Goal: Task Accomplishment & Management: Manage account settings

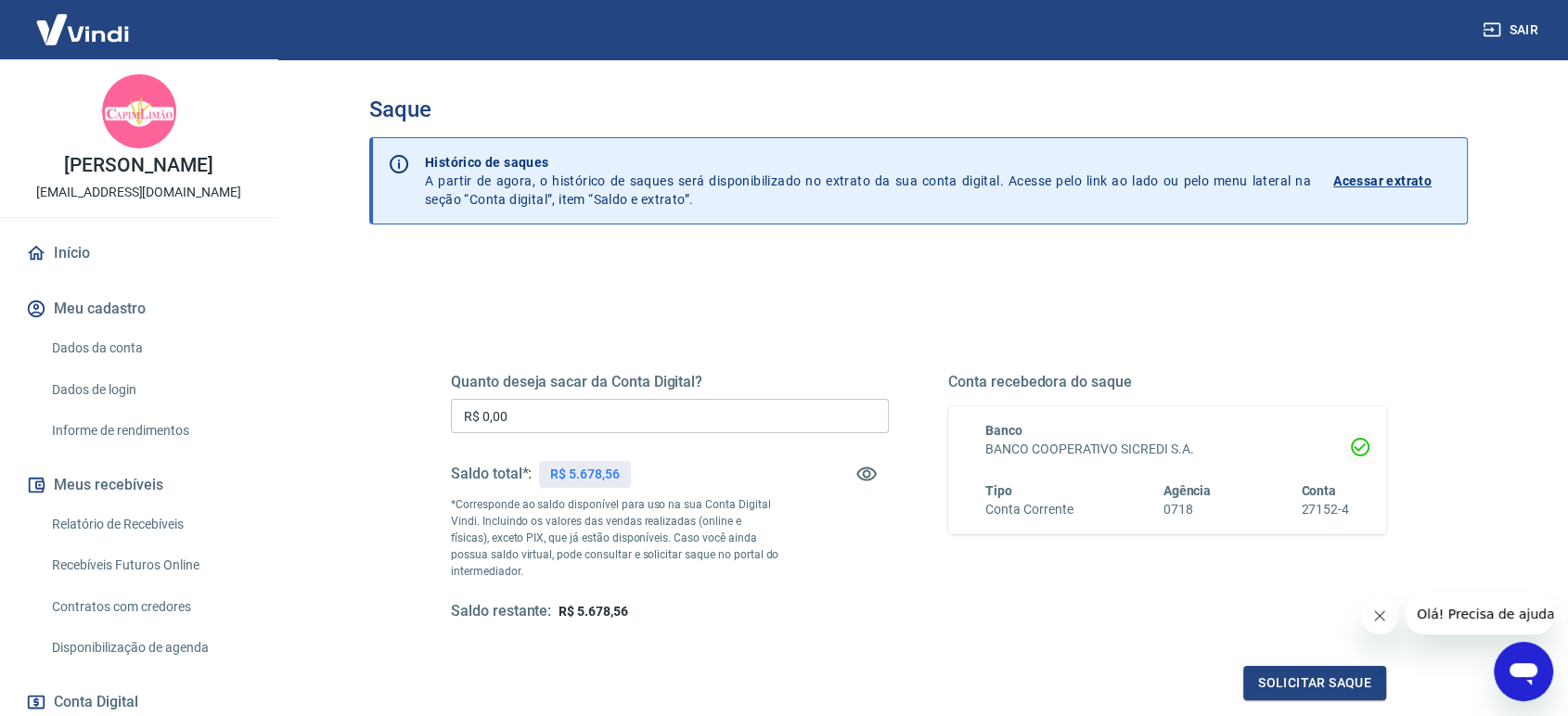
click at [553, 414] on input "R$ 0,00" at bounding box center [669, 415] width 438 height 35
type input "R$ 5.678,56"
click at [1306, 678] on button "Solicitar saque" at bounding box center [1314, 683] width 143 height 35
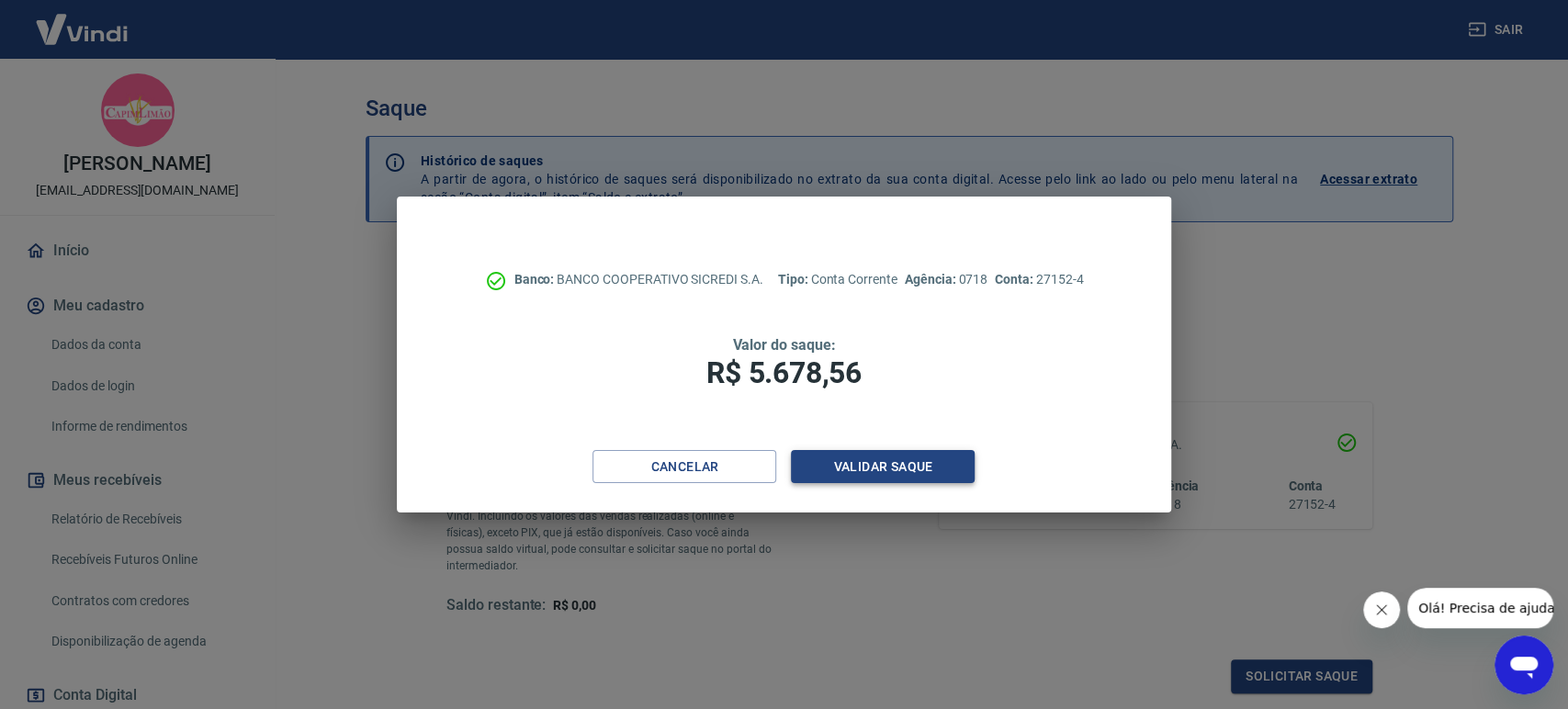
click at [881, 465] on button "Validar saque" at bounding box center [882, 467] width 184 height 34
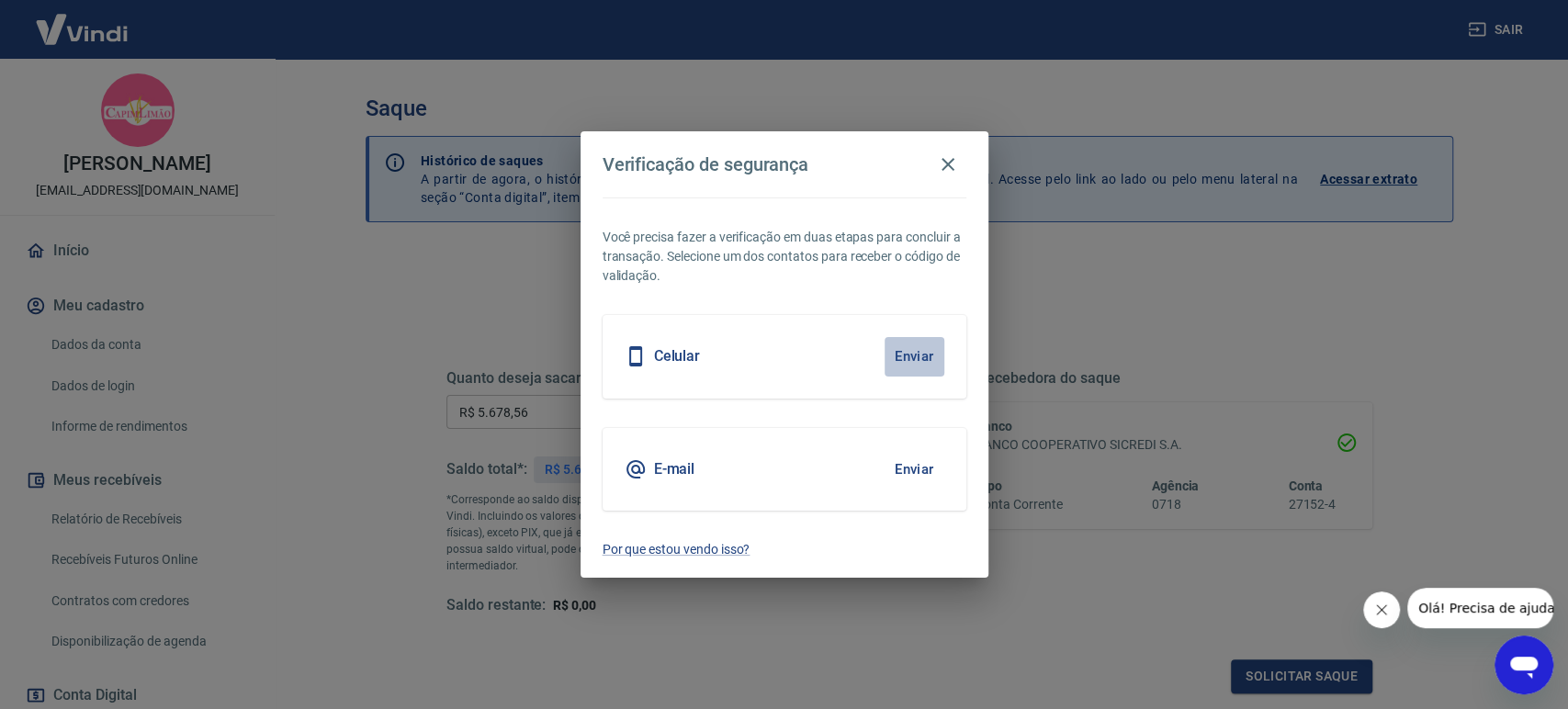
click at [906, 355] on button "Enviar" at bounding box center [914, 357] width 60 height 39
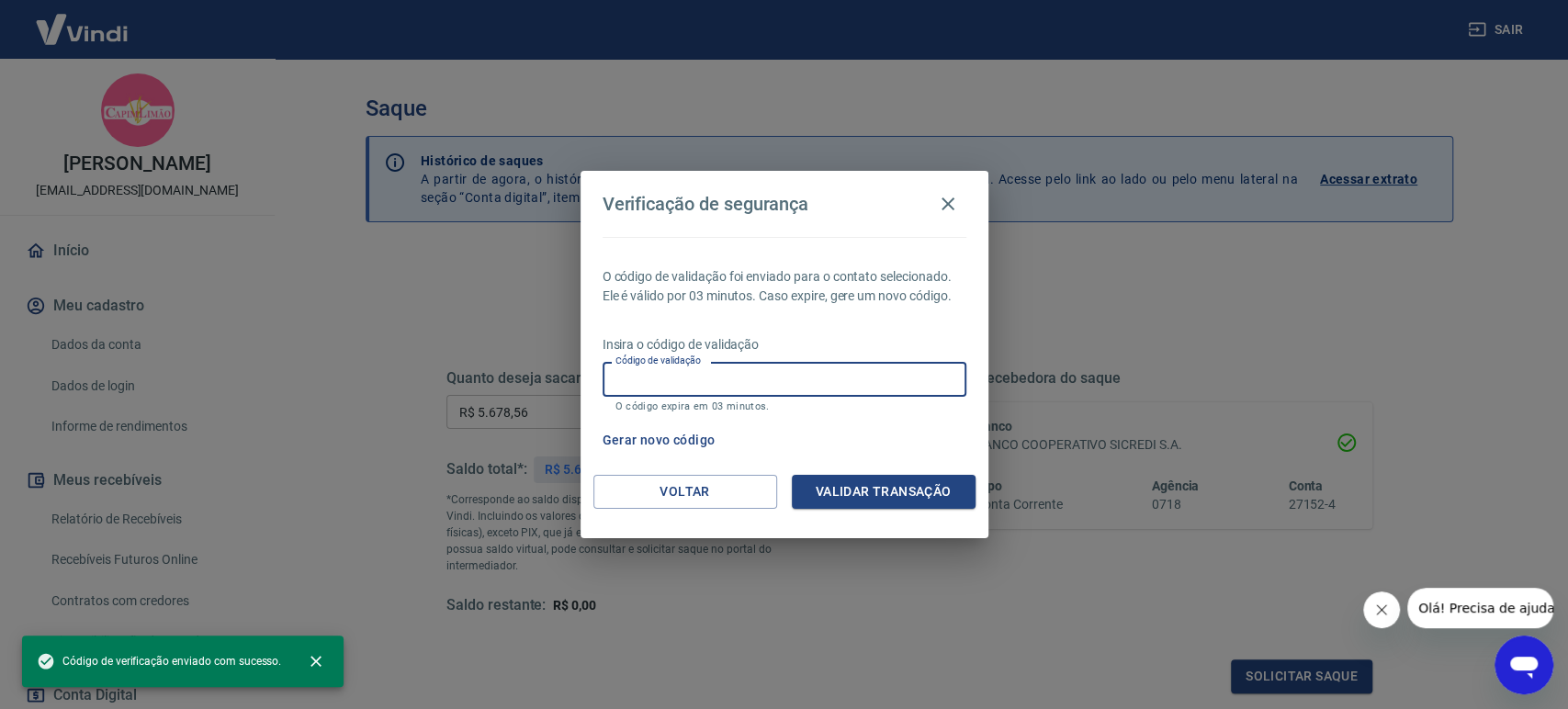
click at [798, 371] on input "Código de validação" at bounding box center [784, 379] width 364 height 34
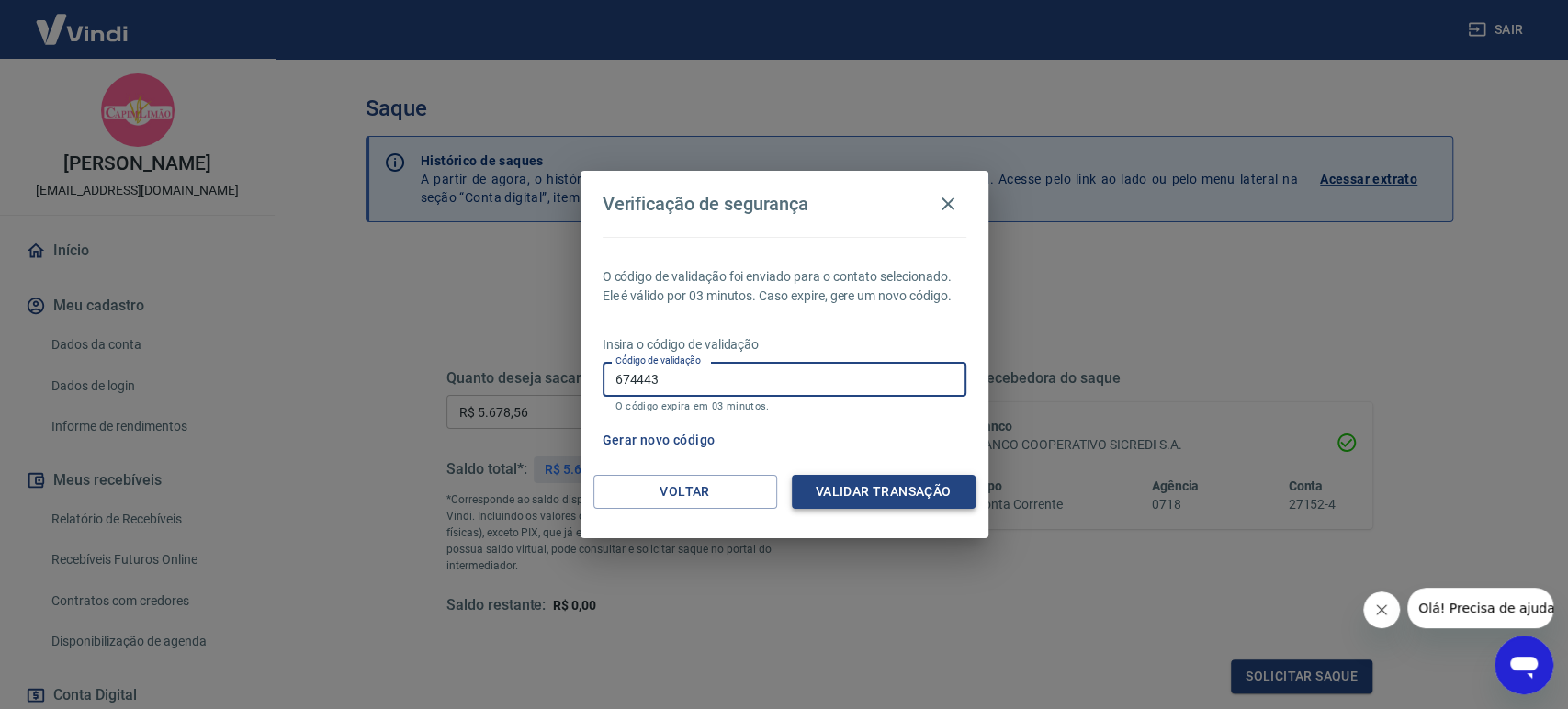
type input "674443"
click at [882, 480] on button "Validar transação" at bounding box center [883, 492] width 184 height 34
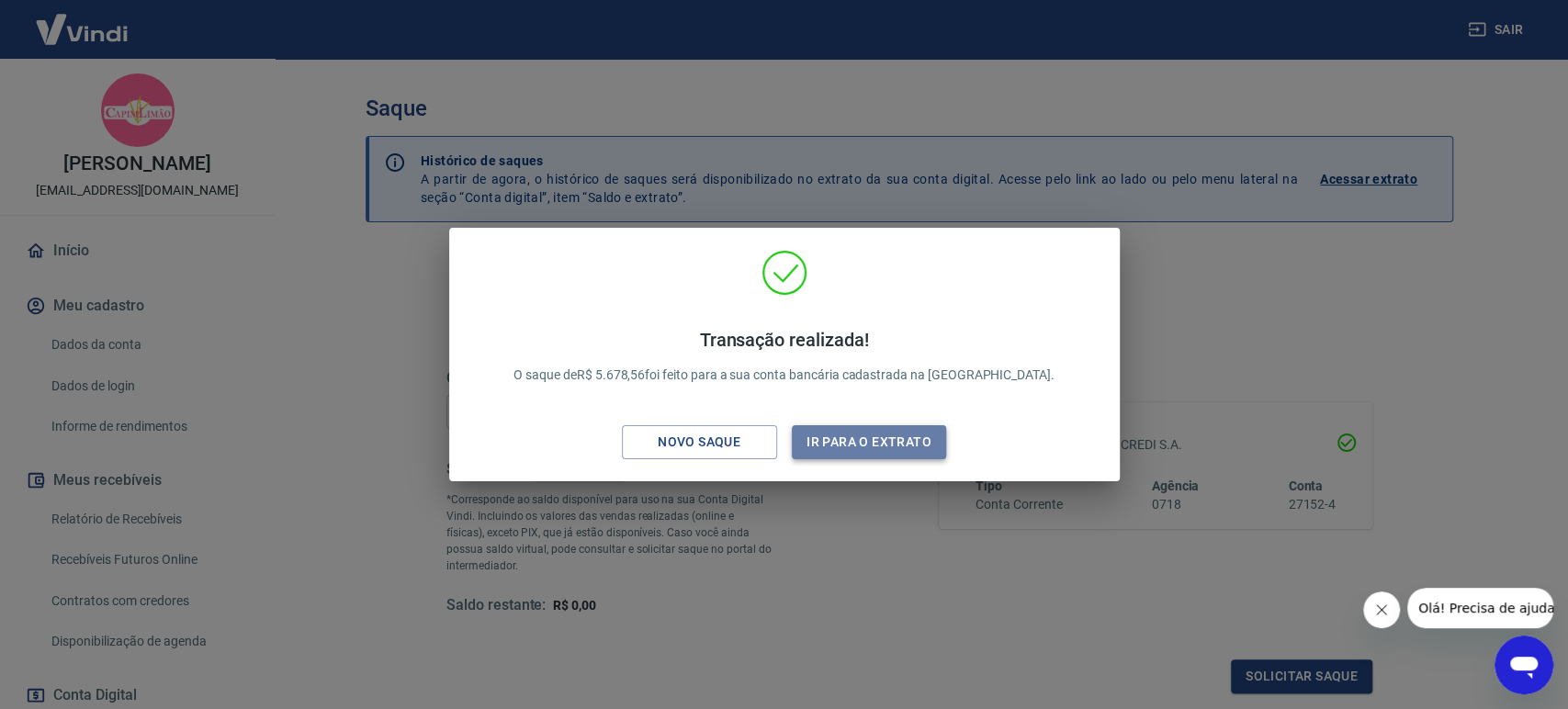
click at [876, 447] on button "Ir para o extrato" at bounding box center [869, 442] width 155 height 34
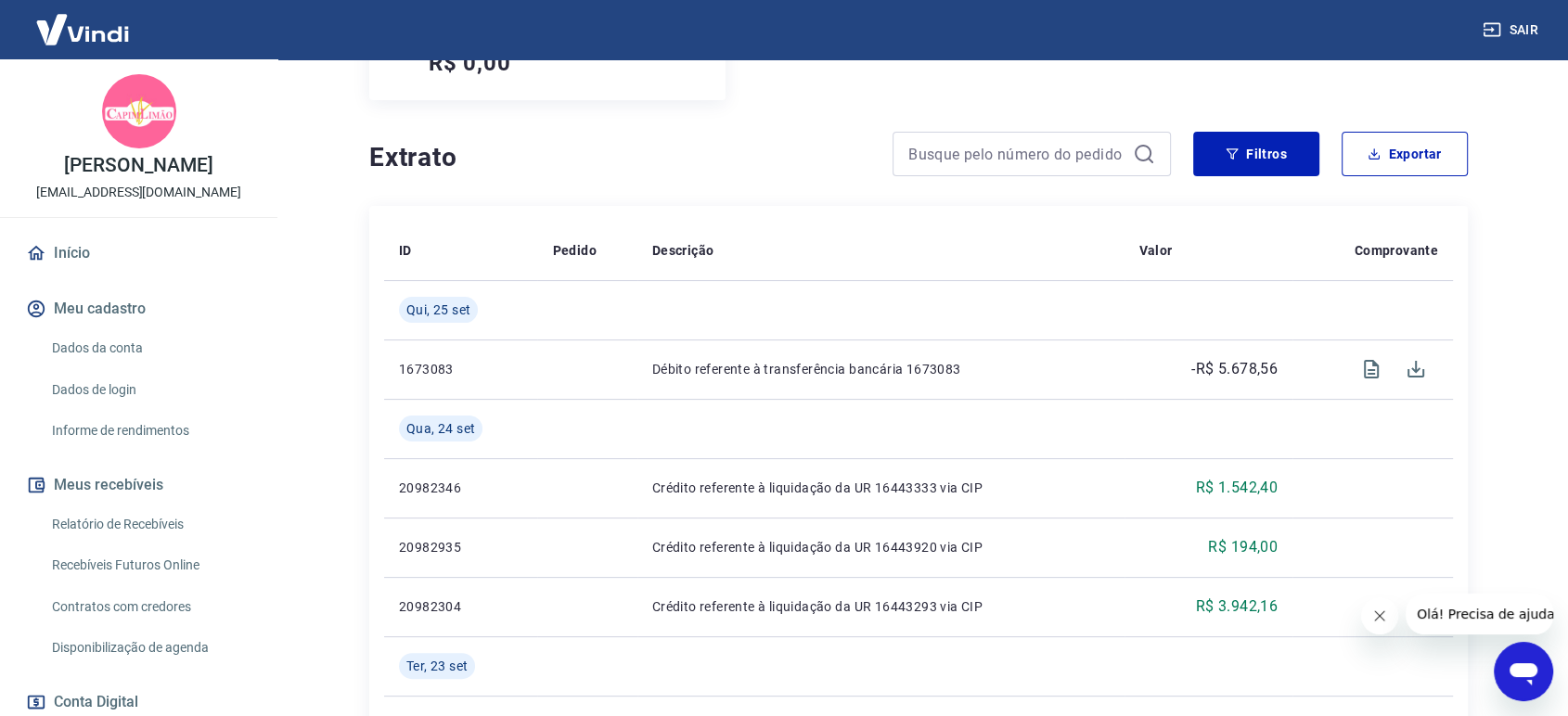
scroll to position [309, 0]
